Goal: Transaction & Acquisition: Purchase product/service

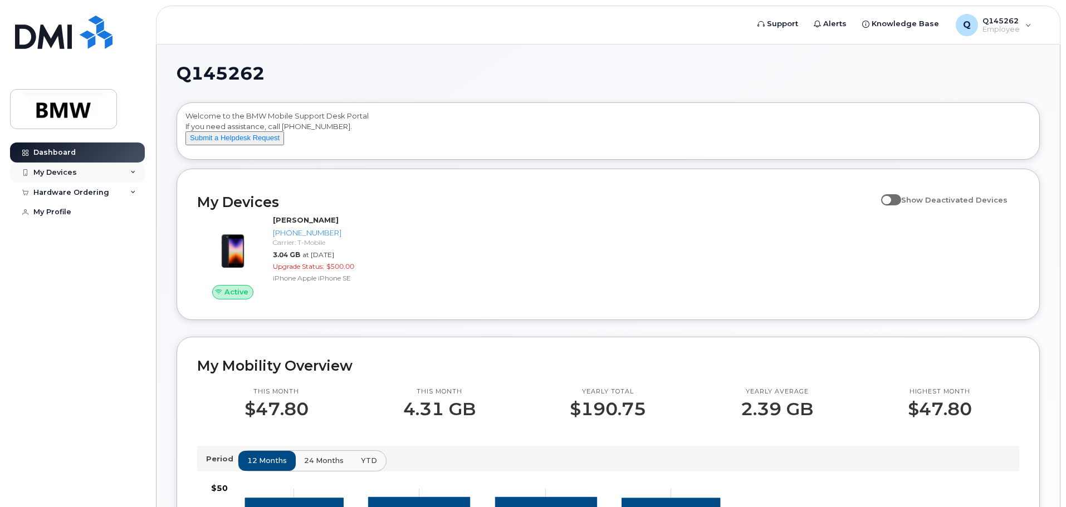
click at [130, 169] on div "My Devices" at bounding box center [77, 173] width 135 height 20
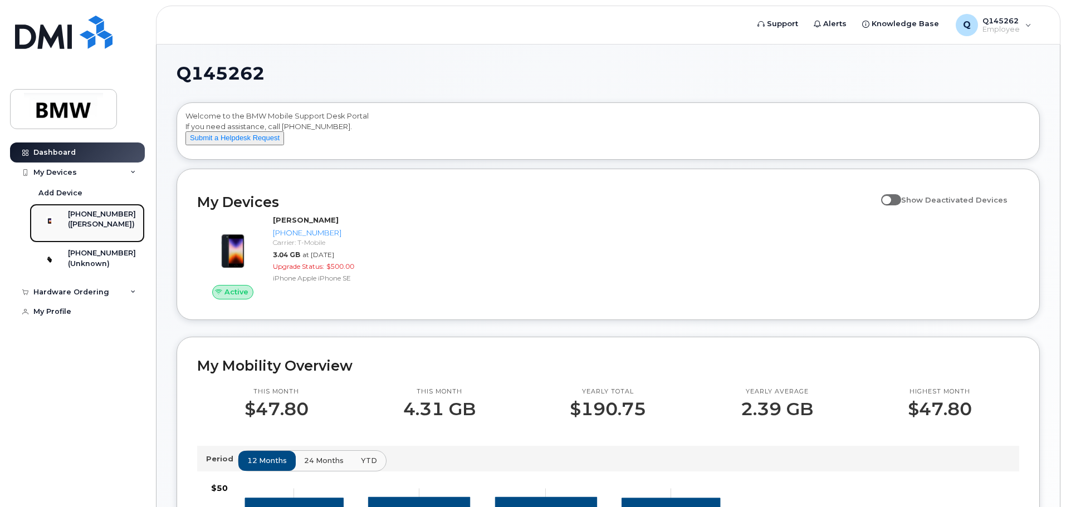
click at [92, 224] on div "([PERSON_NAME])" at bounding box center [102, 224] width 68 height 10
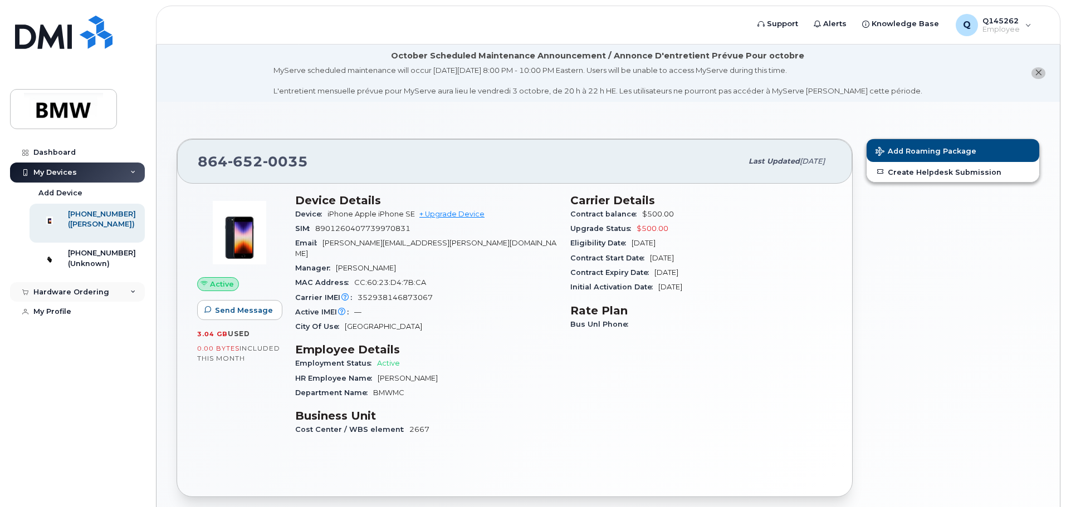
click at [95, 297] on div "Hardware Ordering" at bounding box center [71, 292] width 76 height 9
click at [73, 317] on div "My Orders" at bounding box center [58, 312] width 40 height 10
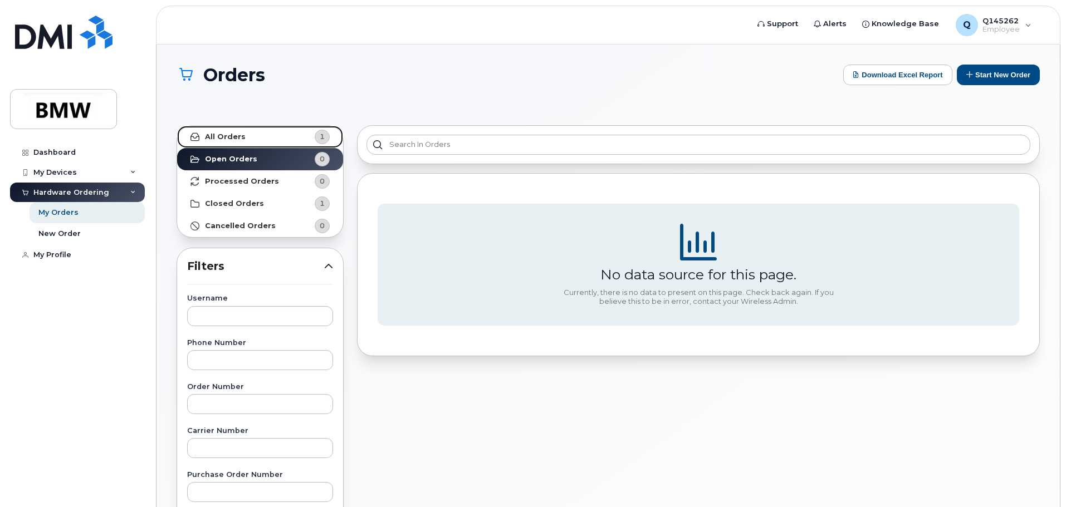
click at [230, 134] on strong "All Orders" at bounding box center [225, 136] width 41 height 9
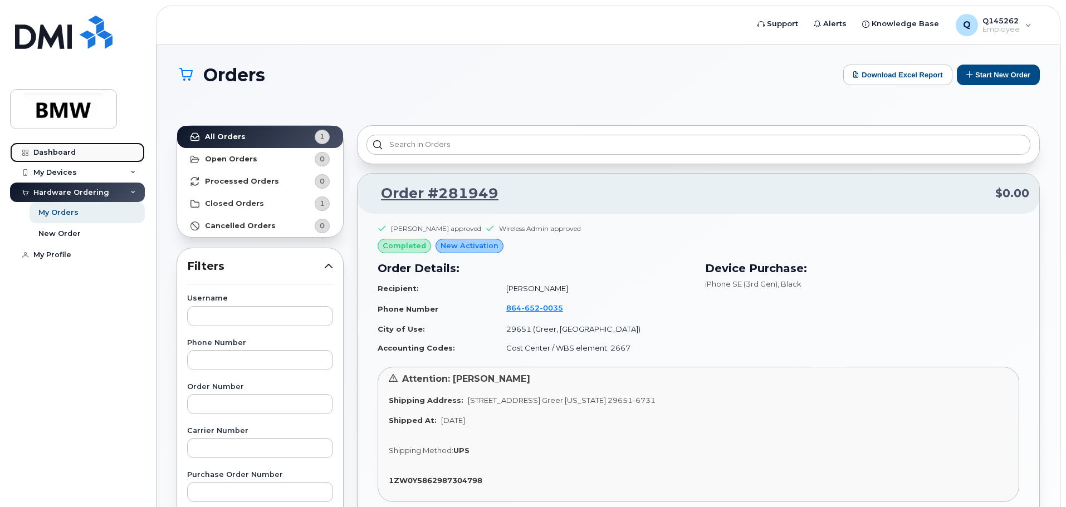
click at [51, 149] on div "Dashboard" at bounding box center [54, 152] width 42 height 9
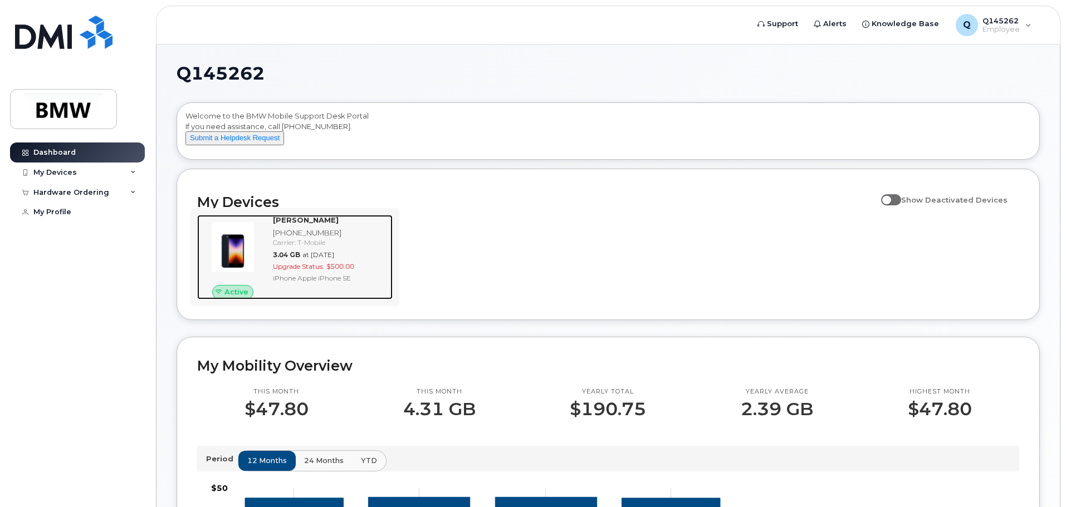
click at [231, 264] on img at bounding box center [232, 246] width 53 height 53
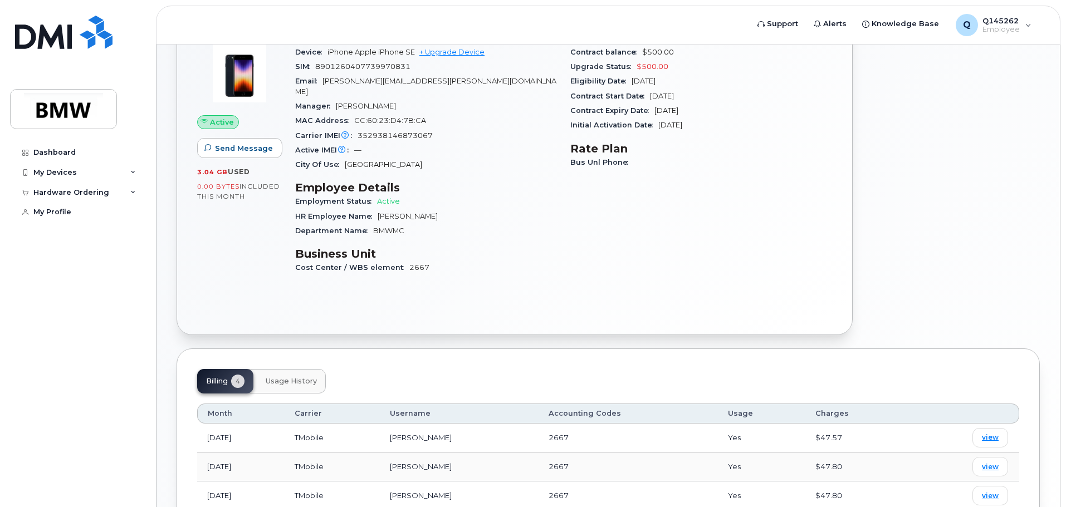
scroll to position [271, 0]
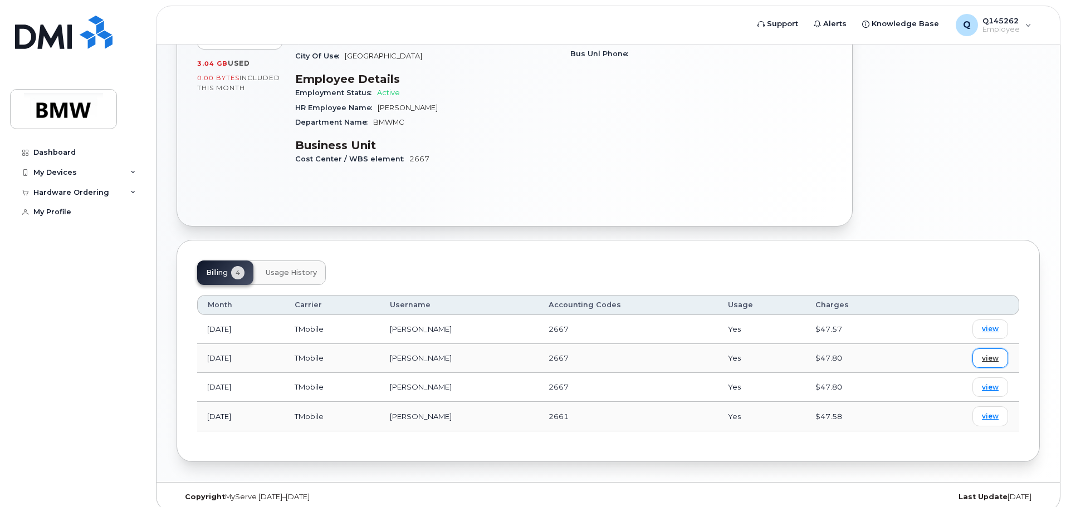
click at [989, 354] on span "view" at bounding box center [989, 359] width 17 height 10
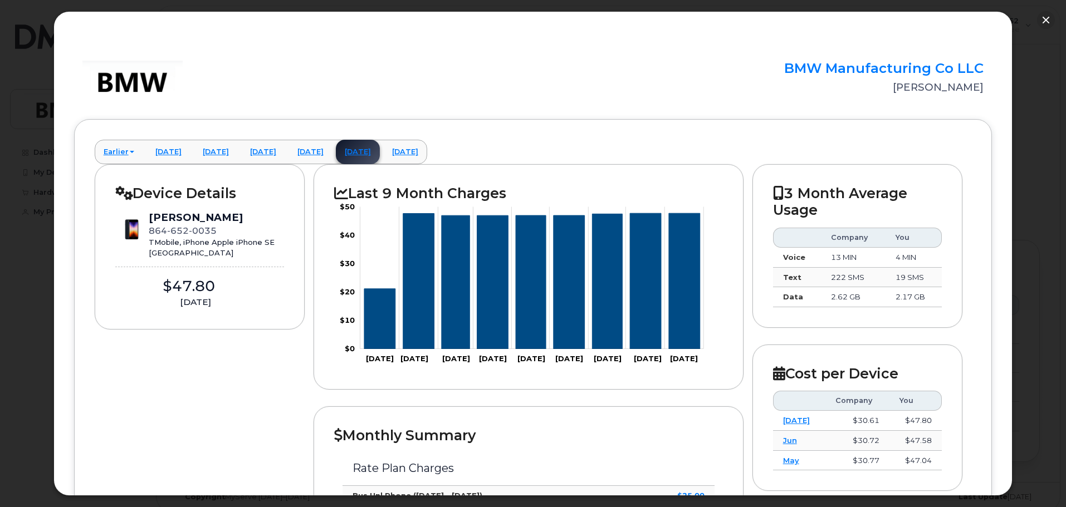
scroll to position [0, 0]
click at [1044, 18] on button "button" at bounding box center [1046, 20] width 18 height 18
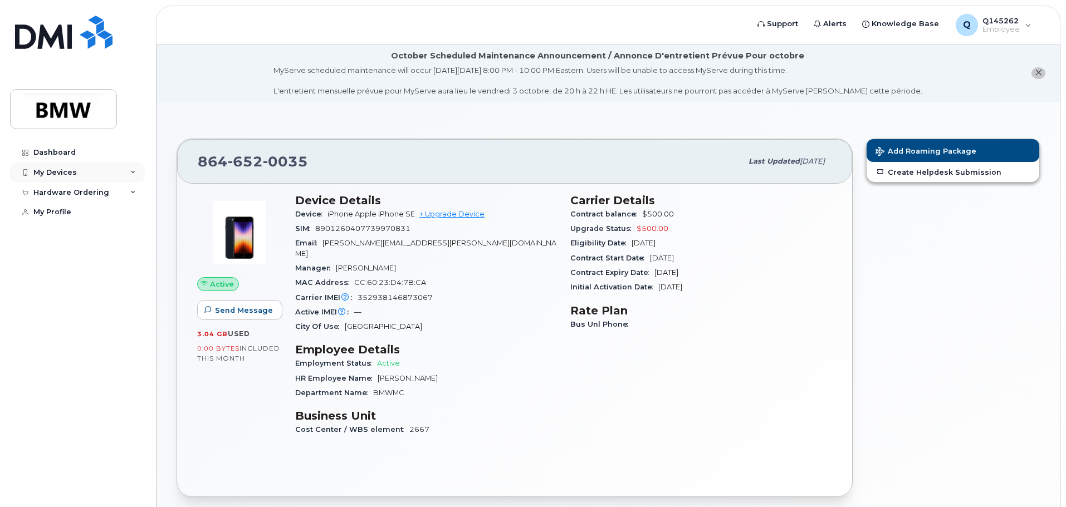
click at [68, 174] on div "My Devices" at bounding box center [54, 172] width 43 height 9
click at [81, 297] on div "Hardware Ordering" at bounding box center [71, 292] width 76 height 9
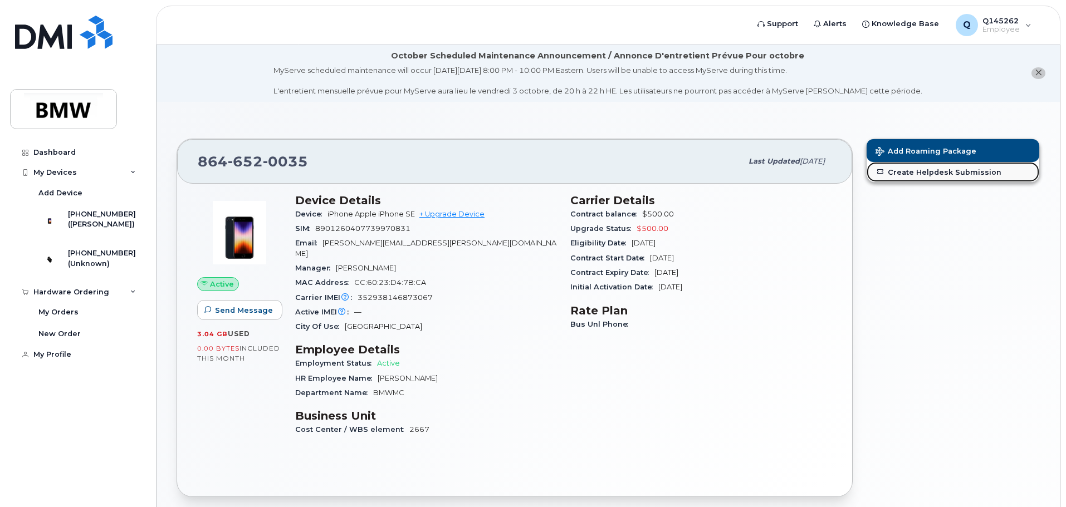
click at [949, 174] on link "Create Helpdesk Submission" at bounding box center [952, 172] width 173 height 20
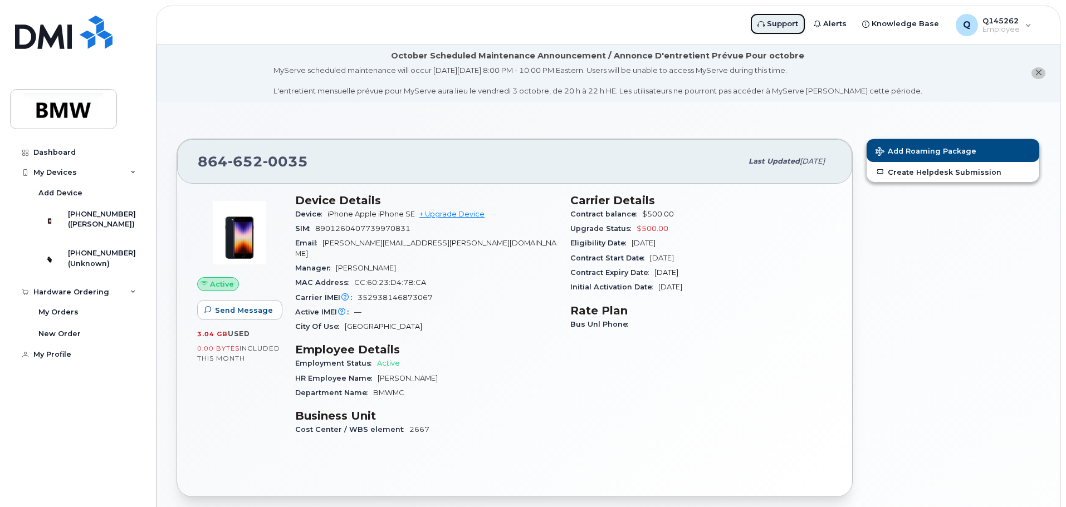
click at [783, 24] on span "Support" at bounding box center [782, 23] width 31 height 11
click at [800, 362] on div "Carrier Details Contract balance $500.00 Upgrade Status $500.00 Eligibility Dat…" at bounding box center [700, 320] width 275 height 266
click at [971, 294] on div "Add Roaming Package Create Helpdesk Submission" at bounding box center [952, 318] width 187 height 372
click at [445, 215] on link "+ Upgrade Device" at bounding box center [451, 214] width 65 height 8
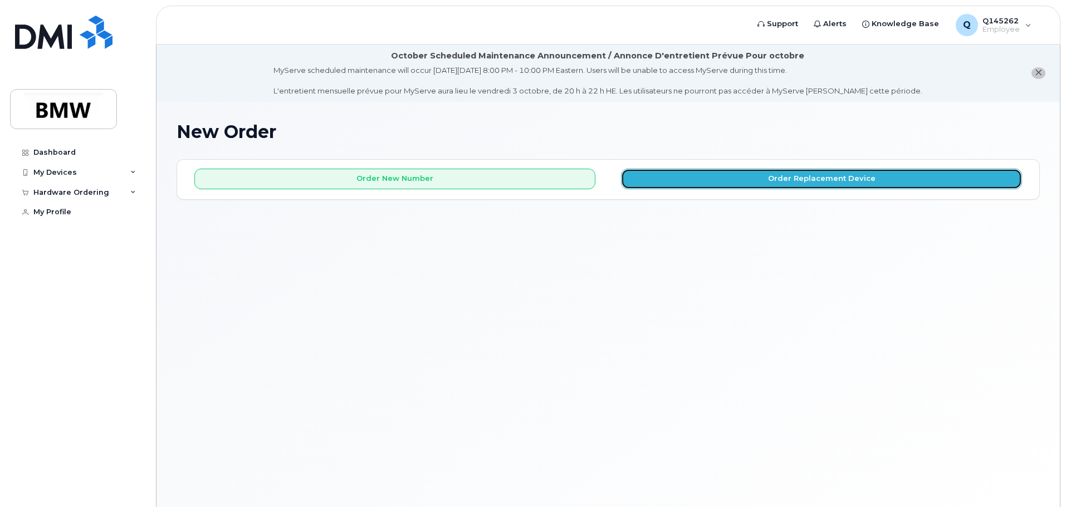
click at [820, 183] on button "Order Replacement Device" at bounding box center [821, 179] width 401 height 21
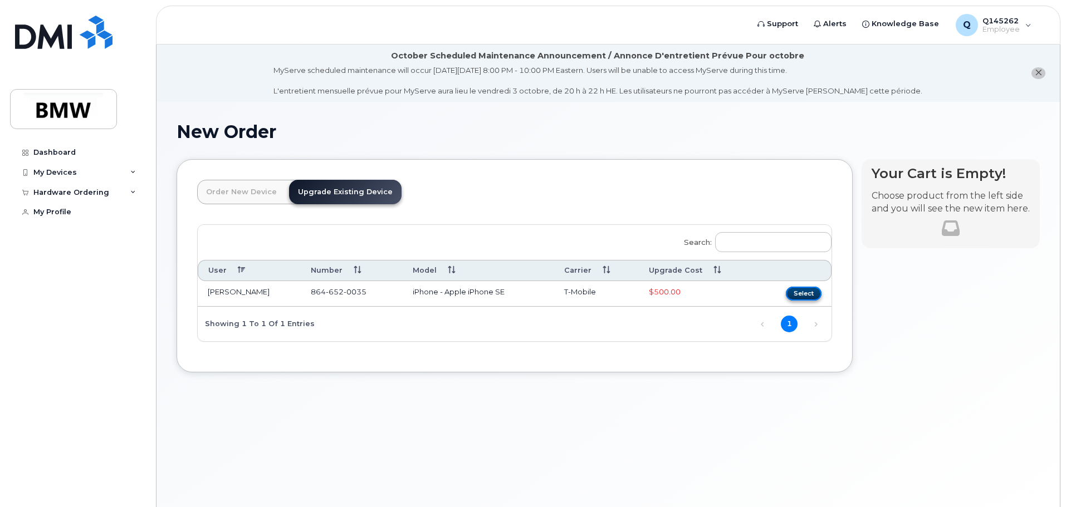
click at [800, 291] on button "Select" at bounding box center [804, 294] width 36 height 14
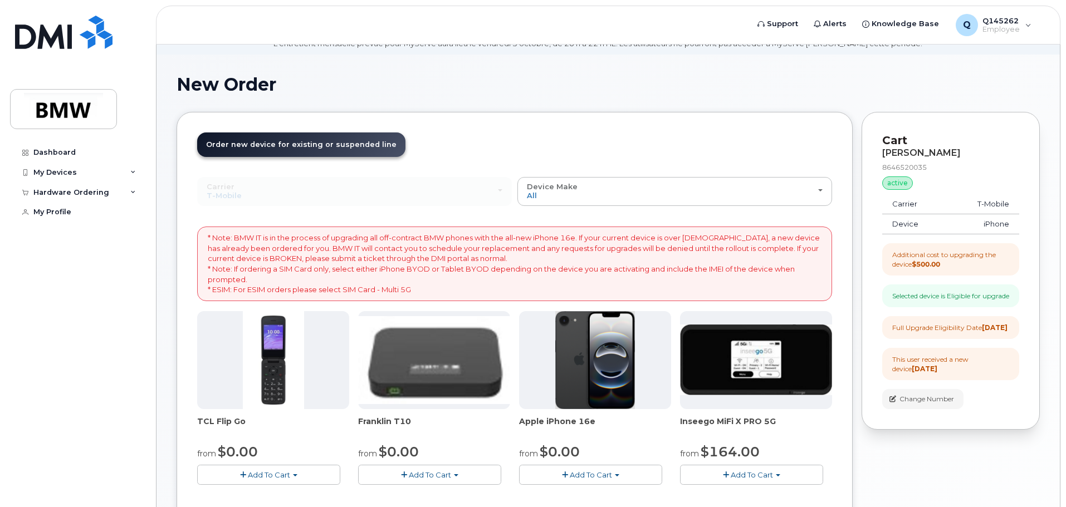
scroll to position [111, 0]
